Goal: Find specific page/section: Find specific page/section

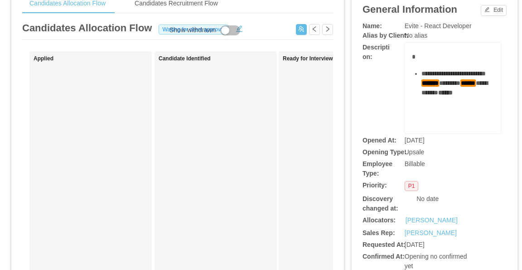
scroll to position [202, 0]
click at [478, 180] on div "Priority: P1" at bounding box center [435, 185] width 144 height 10
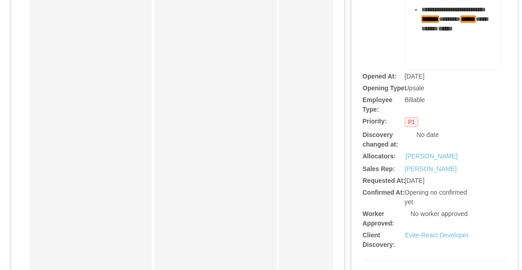
scroll to position [0, 0]
